Goal: Transaction & Acquisition: Purchase product/service

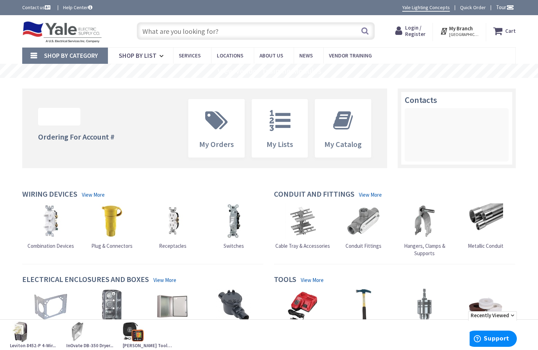
click at [425, 31] on span "Login / Register" at bounding box center [415, 30] width 20 height 13
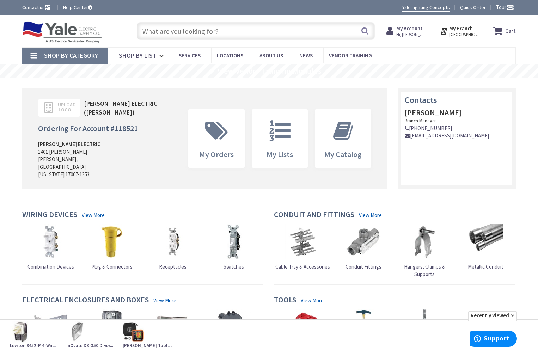
click at [165, 33] on input "text" at bounding box center [256, 31] width 238 height 18
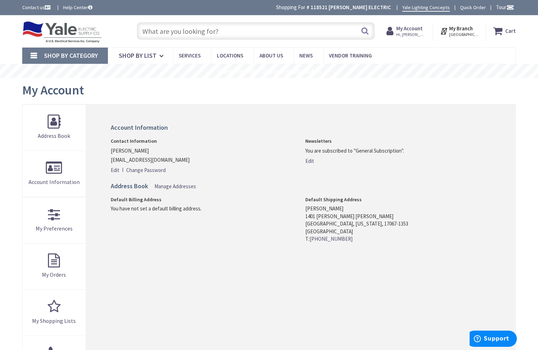
click at [164, 34] on input "text" at bounding box center [256, 31] width 238 height 18
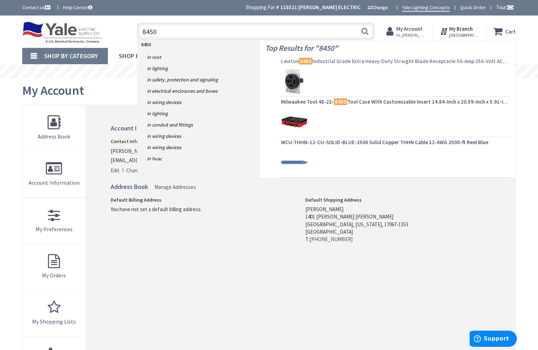
type input "8450"
click at [357, 61] on span "Leviton 8450 Industrial Grade Extra Heavy-Duty Straight Blade Receptacle 50-Amp…" at bounding box center [394, 61] width 227 height 7
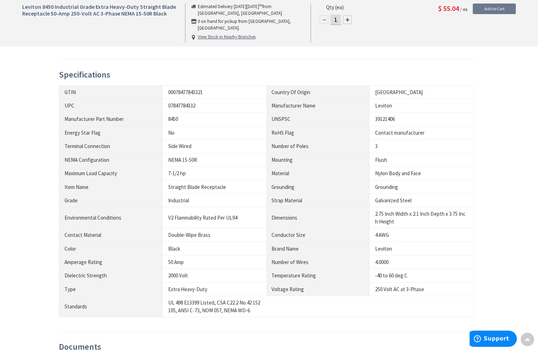
scroll to position [470, 0]
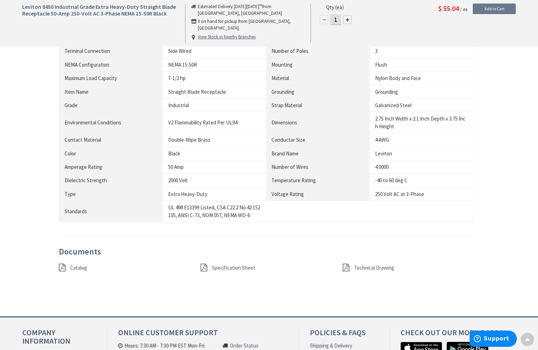
click at [219, 269] on span "Specification Sheet" at bounding box center [233, 267] width 43 height 7
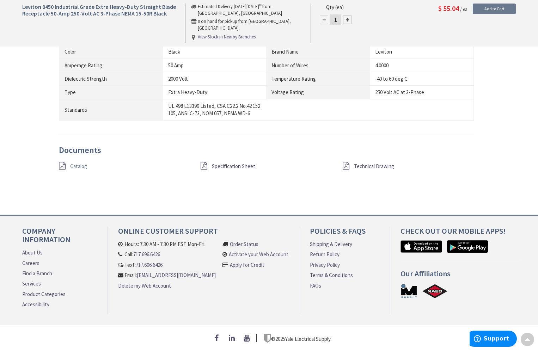
scroll to position [575, 0]
click at [83, 164] on span "Catalog" at bounding box center [78, 166] width 17 height 7
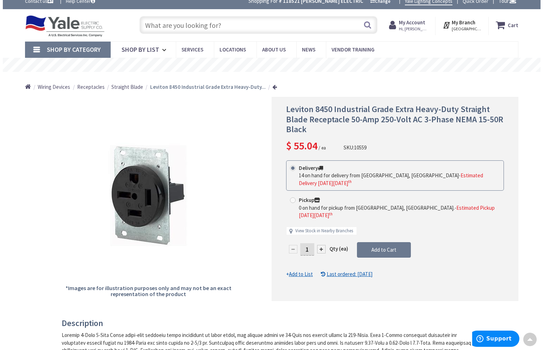
scroll to position [0, 0]
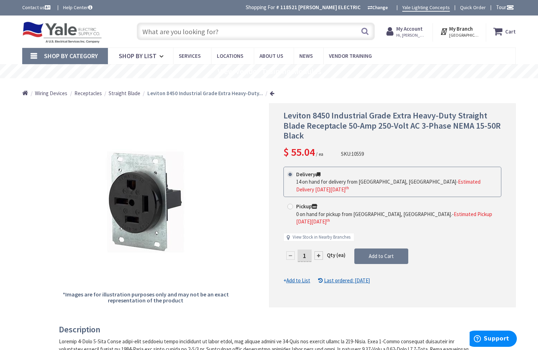
click at [321, 251] on div at bounding box center [319, 255] width 8 height 8
click at [320, 240] on div at bounding box center [392, 205] width 246 height 203
click at [318, 251] on div at bounding box center [319, 255] width 8 height 8
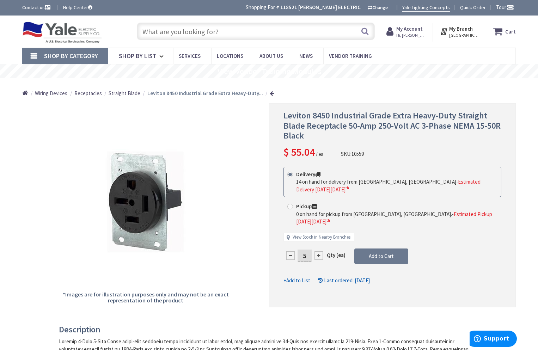
click at [318, 251] on div at bounding box center [319, 255] width 8 height 8
type input "6"
click at [375, 253] on span "Add to Cart" at bounding box center [381, 256] width 25 height 7
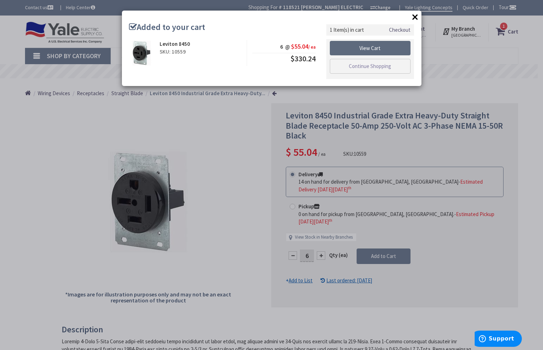
click at [370, 50] on link "View Cart" at bounding box center [370, 48] width 81 height 15
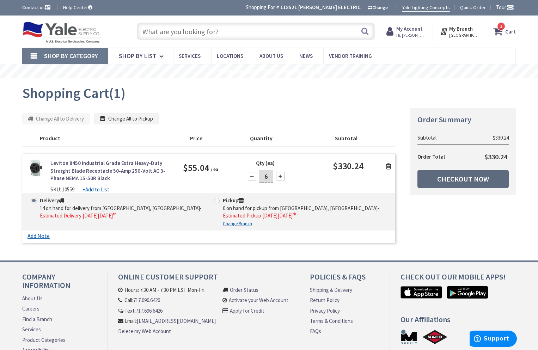
click at [449, 178] on link "Checkout Now" at bounding box center [463, 179] width 91 height 18
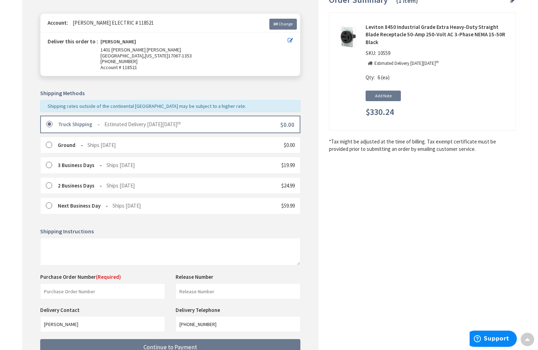
scroll to position [151, 0]
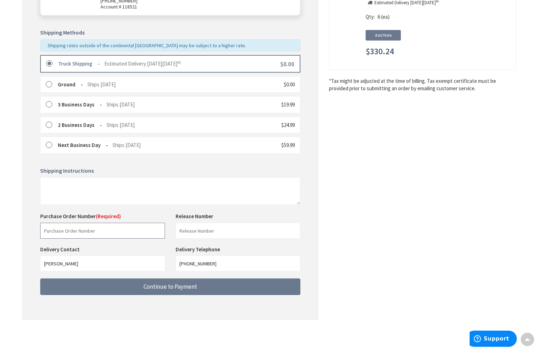
click at [59, 231] on input "text" at bounding box center [102, 231] width 125 height 16
type input "stock"
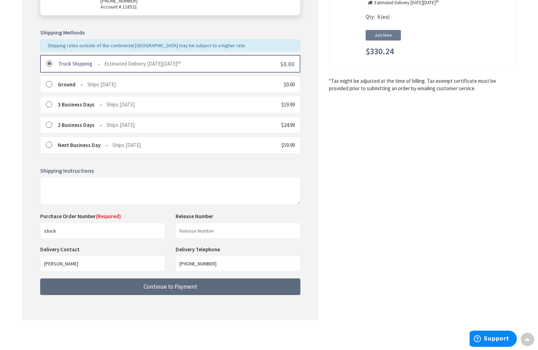
click at [160, 288] on span "Continue to Payment" at bounding box center [171, 287] width 54 height 8
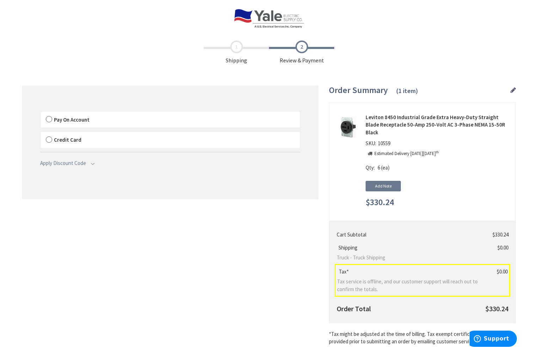
click at [47, 120] on label "Pay On Account" at bounding box center [171, 120] width 260 height 16
click at [41, 113] on input "Pay On Account" at bounding box center [41, 113] width 0 height 0
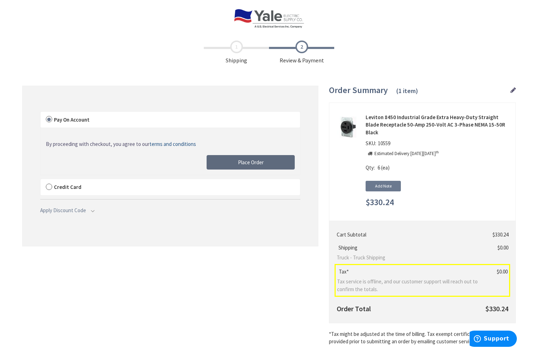
click at [250, 163] on span "Place Order" at bounding box center [251, 162] width 26 height 7
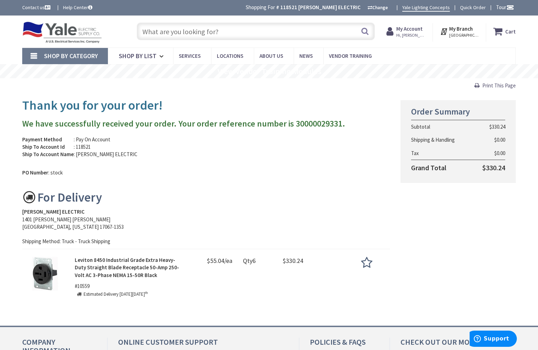
drag, startPoint x: 241, startPoint y: 201, endPoint x: 198, endPoint y: 183, distance: 46.3
click at [239, 201] on div "For Delivery" at bounding box center [206, 197] width 368 height 14
click at [234, 30] on input "text" at bounding box center [256, 32] width 238 height 18
